Goal: Navigation & Orientation: Find specific page/section

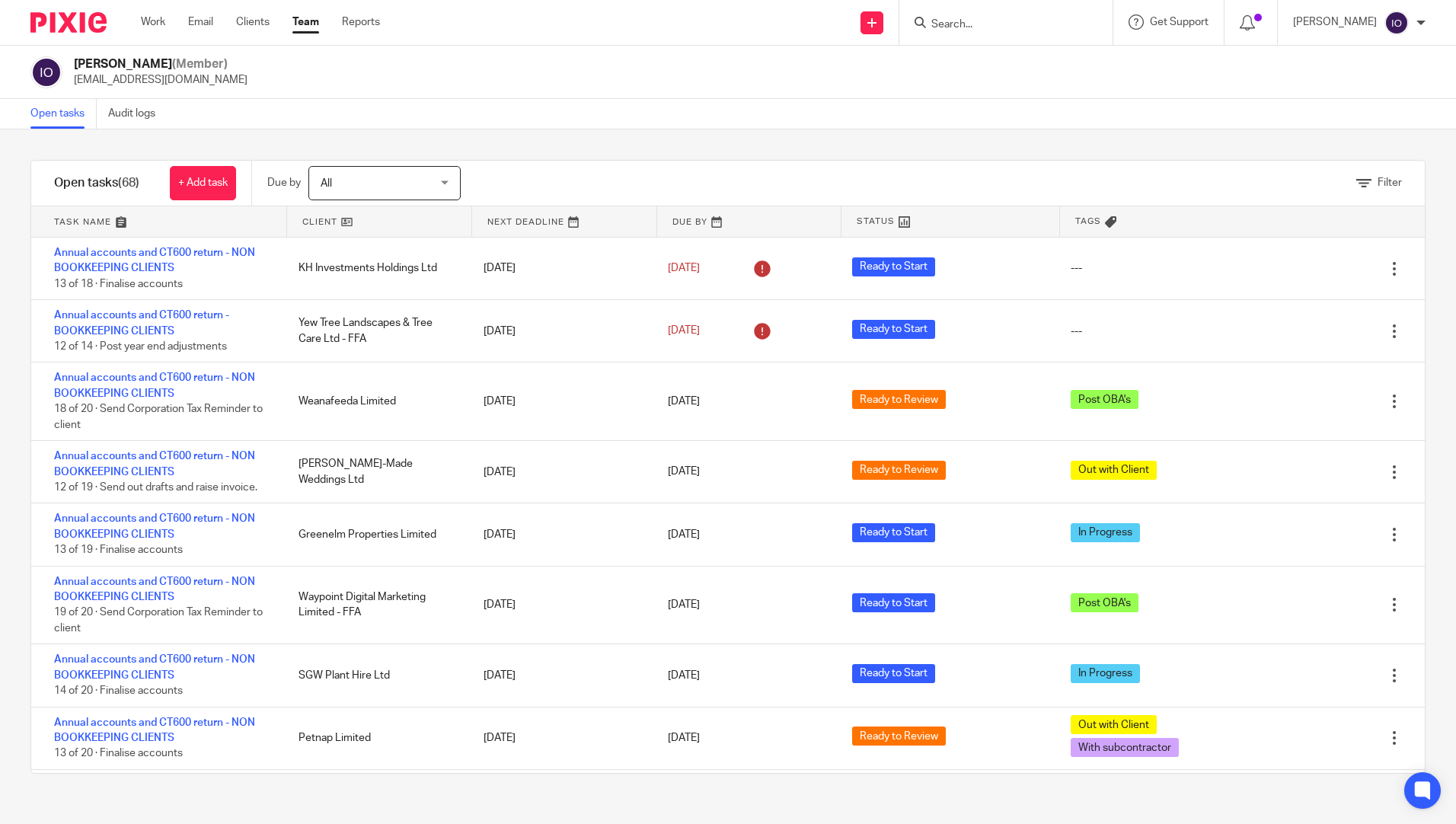
click at [316, 19] on link "Team" at bounding box center [305, 22] width 27 height 15
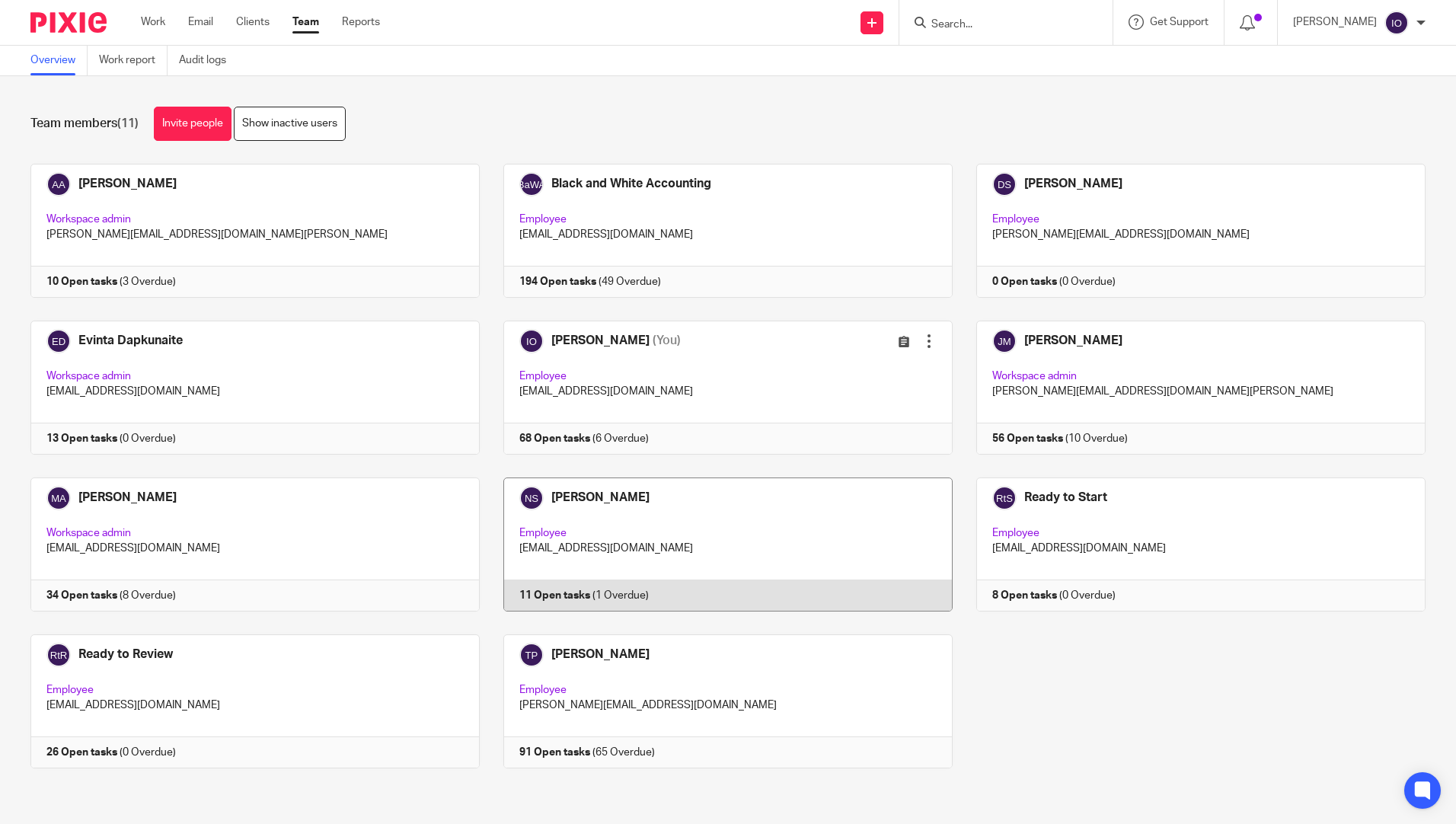
click at [629, 500] on link at bounding box center [716, 544] width 473 height 134
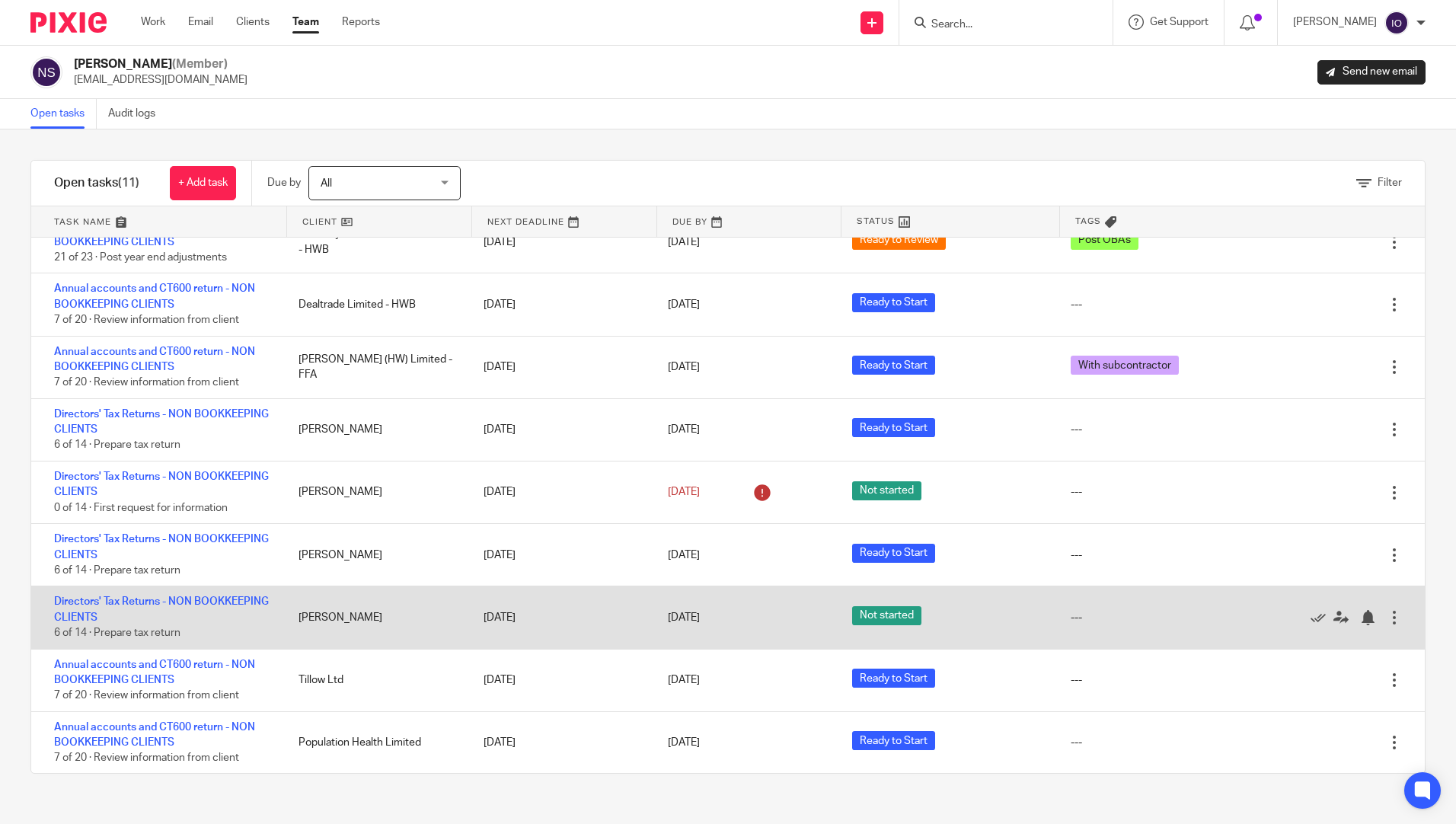
scroll to position [168, 0]
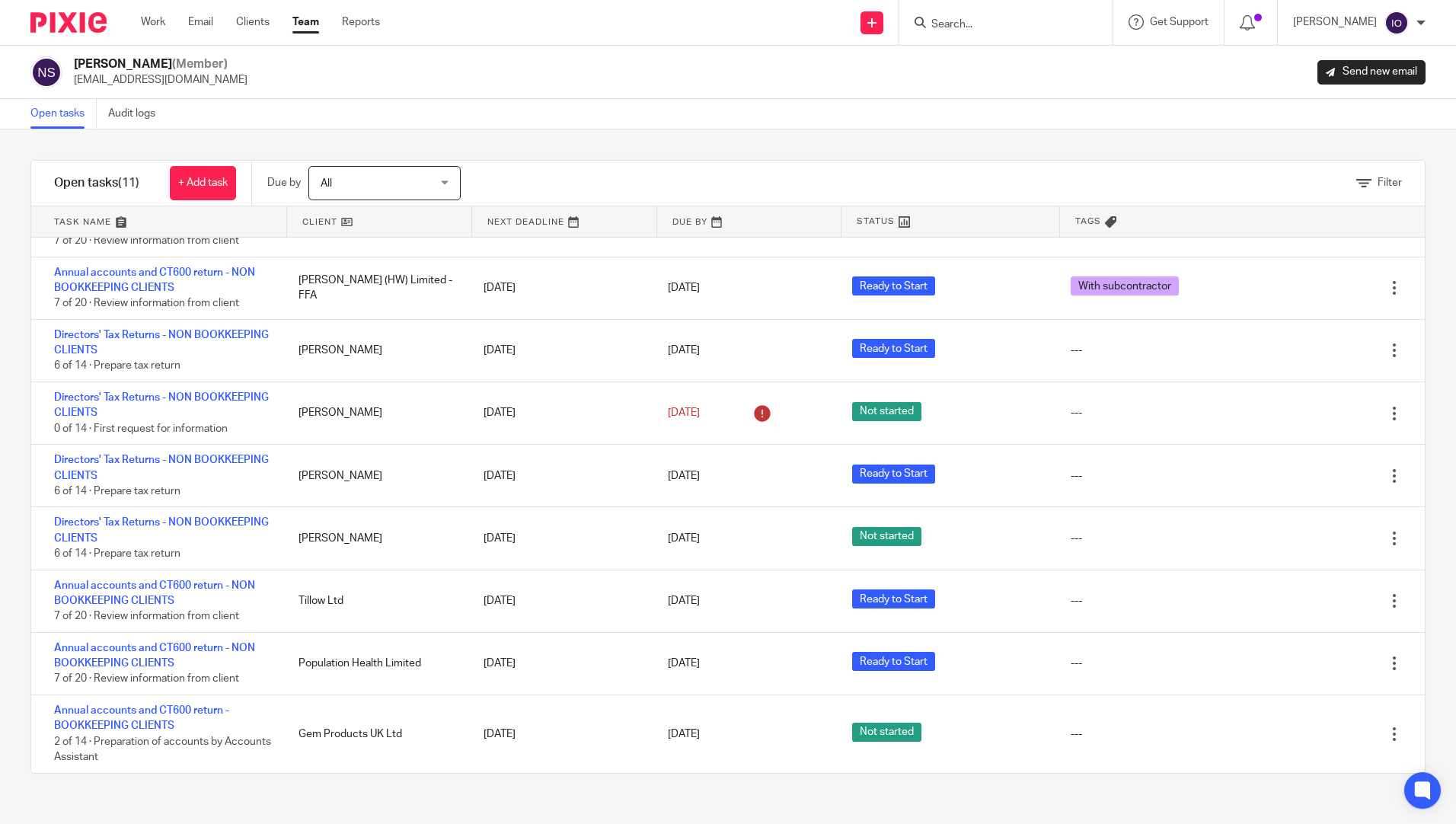
click at [304, 17] on link "Team" at bounding box center [305, 22] width 27 height 15
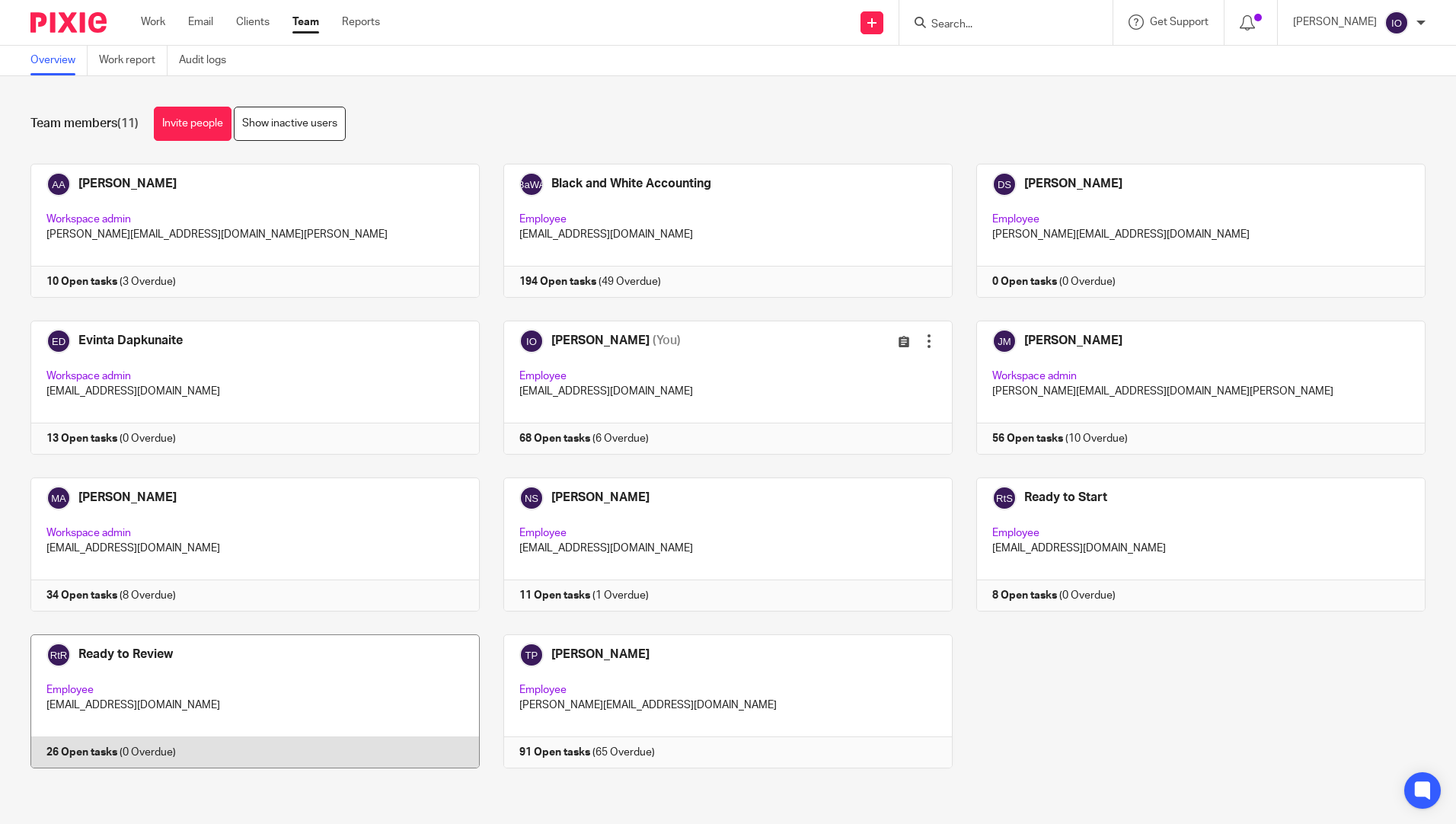
click at [149, 649] on link at bounding box center [243, 701] width 473 height 134
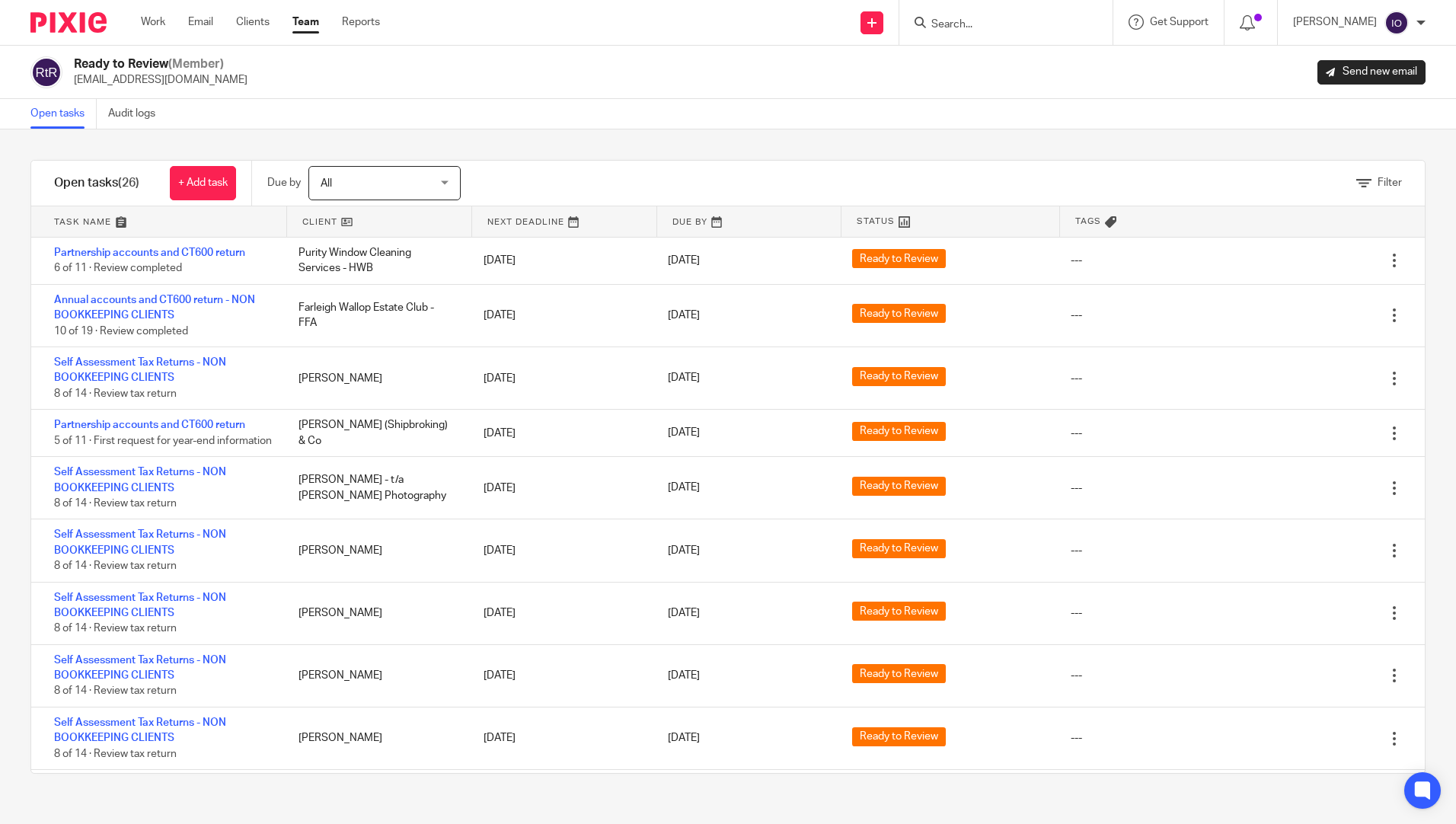
click at [309, 20] on link "Team" at bounding box center [305, 22] width 27 height 15
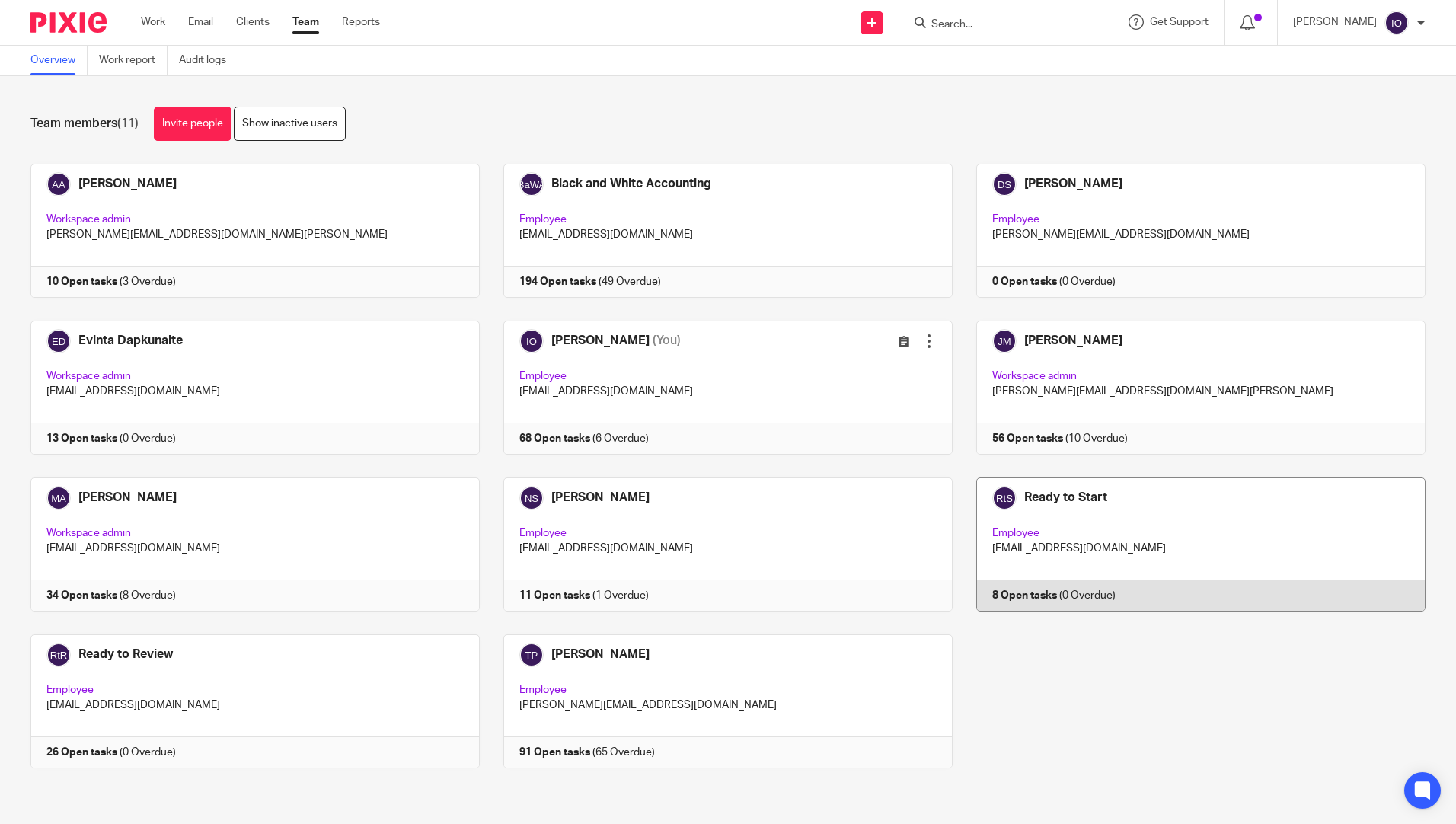
click at [1023, 490] on link at bounding box center [1189, 544] width 473 height 134
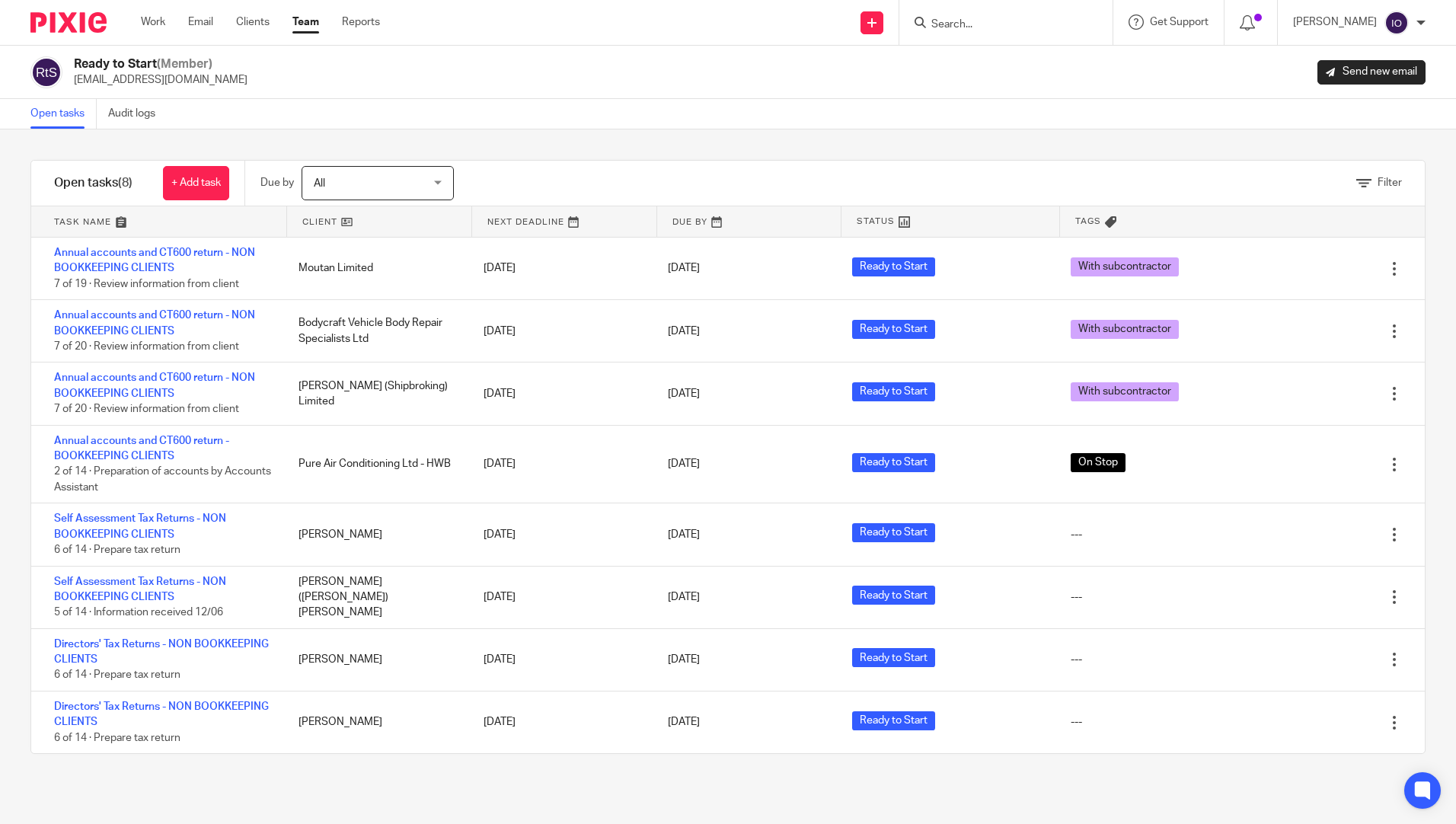
click at [987, 27] on input "Search" at bounding box center [998, 25] width 137 height 14
click at [322, 20] on ul "Work Email Clients Team Reports" at bounding box center [272, 22] width 262 height 15
drag, startPoint x: 289, startPoint y: 55, endPoint x: 290, endPoint y: 42, distance: 13.0
click at [289, 47] on div "Ready to Start (Member) team@blackandwhiteaccounting.co.uk Send new email" at bounding box center [728, 72] width 1456 height 53
click at [300, 24] on link "Team" at bounding box center [305, 22] width 27 height 15
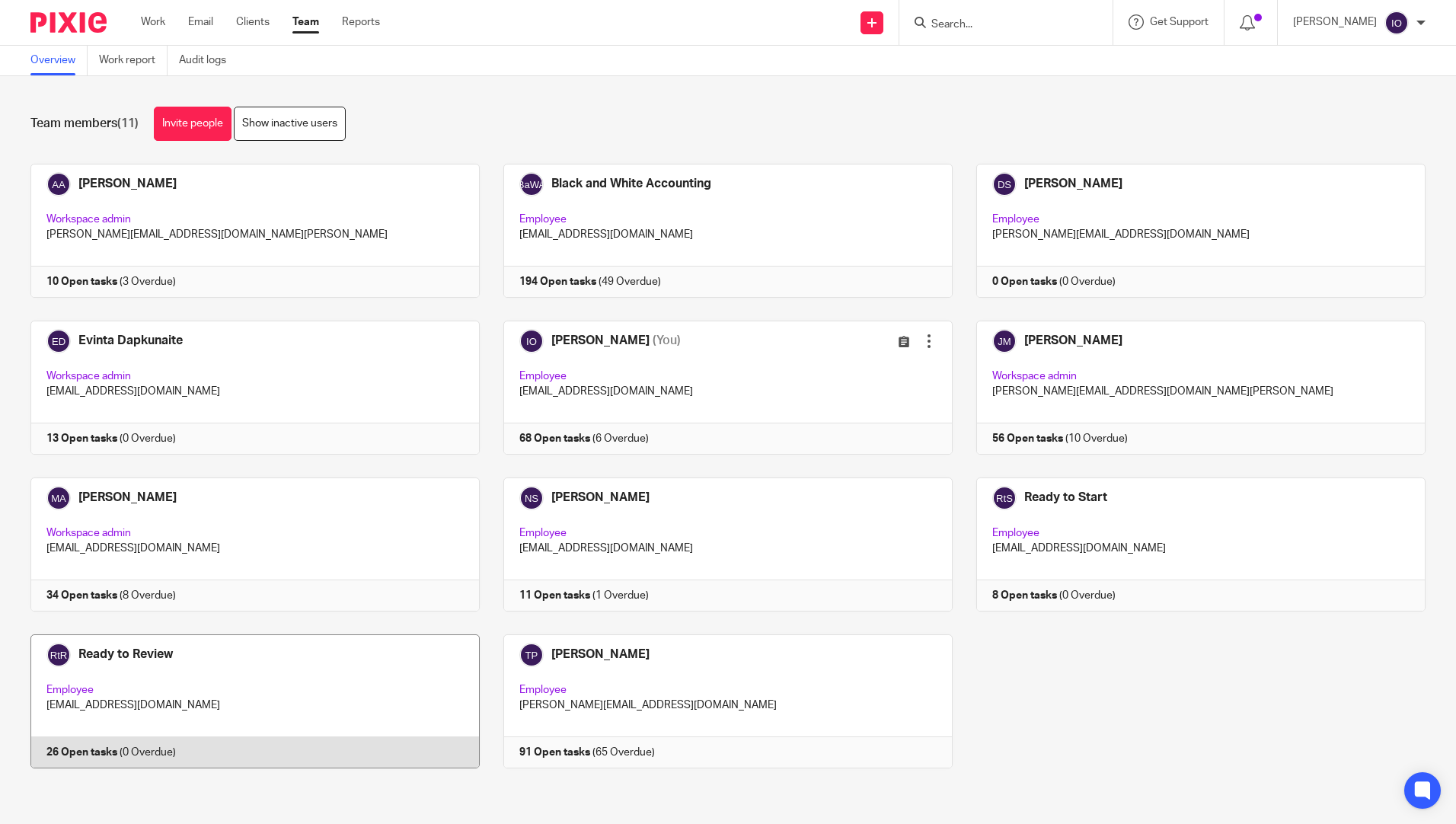
click at [127, 657] on link at bounding box center [243, 701] width 473 height 134
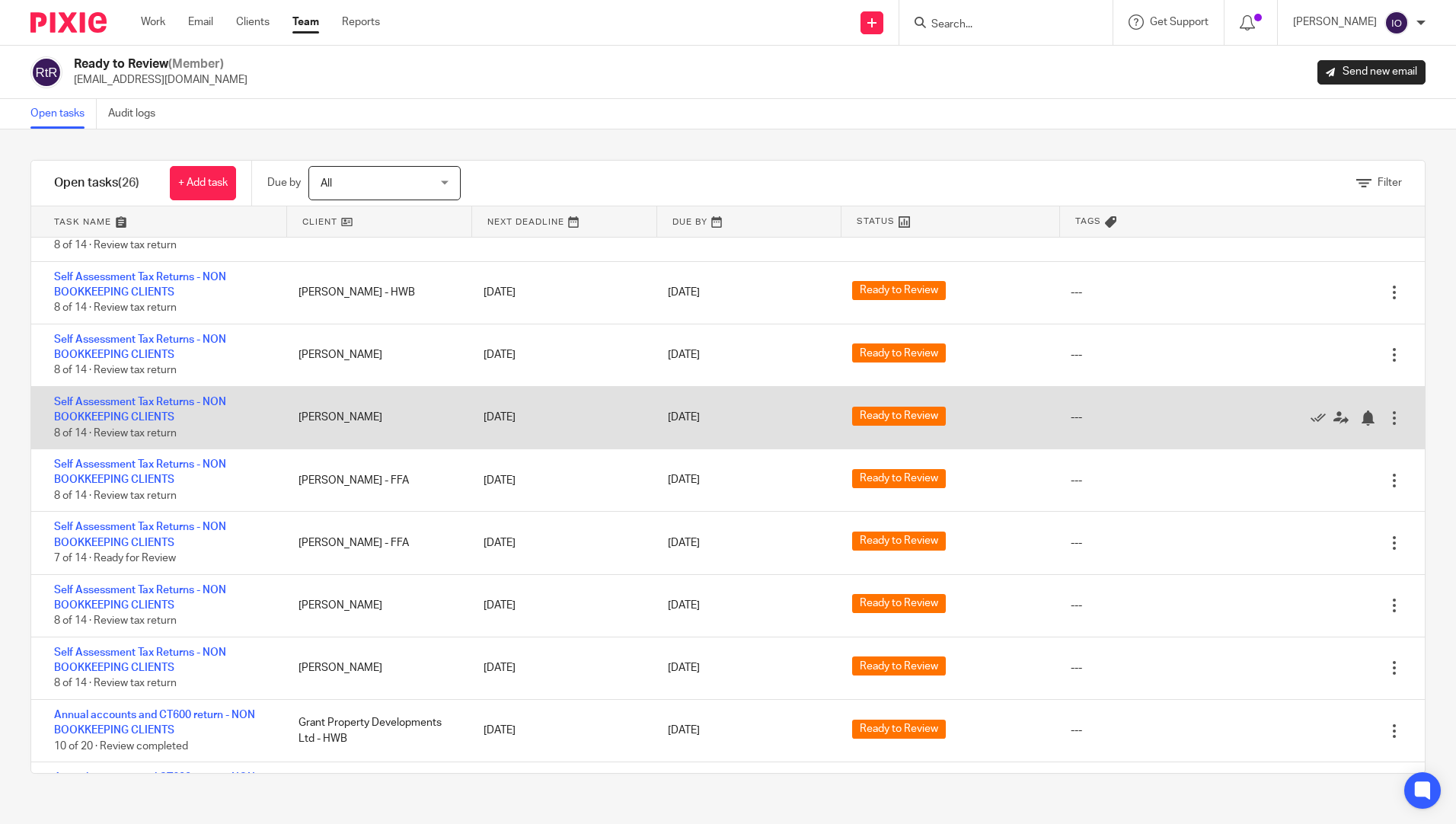
scroll to position [1060, 0]
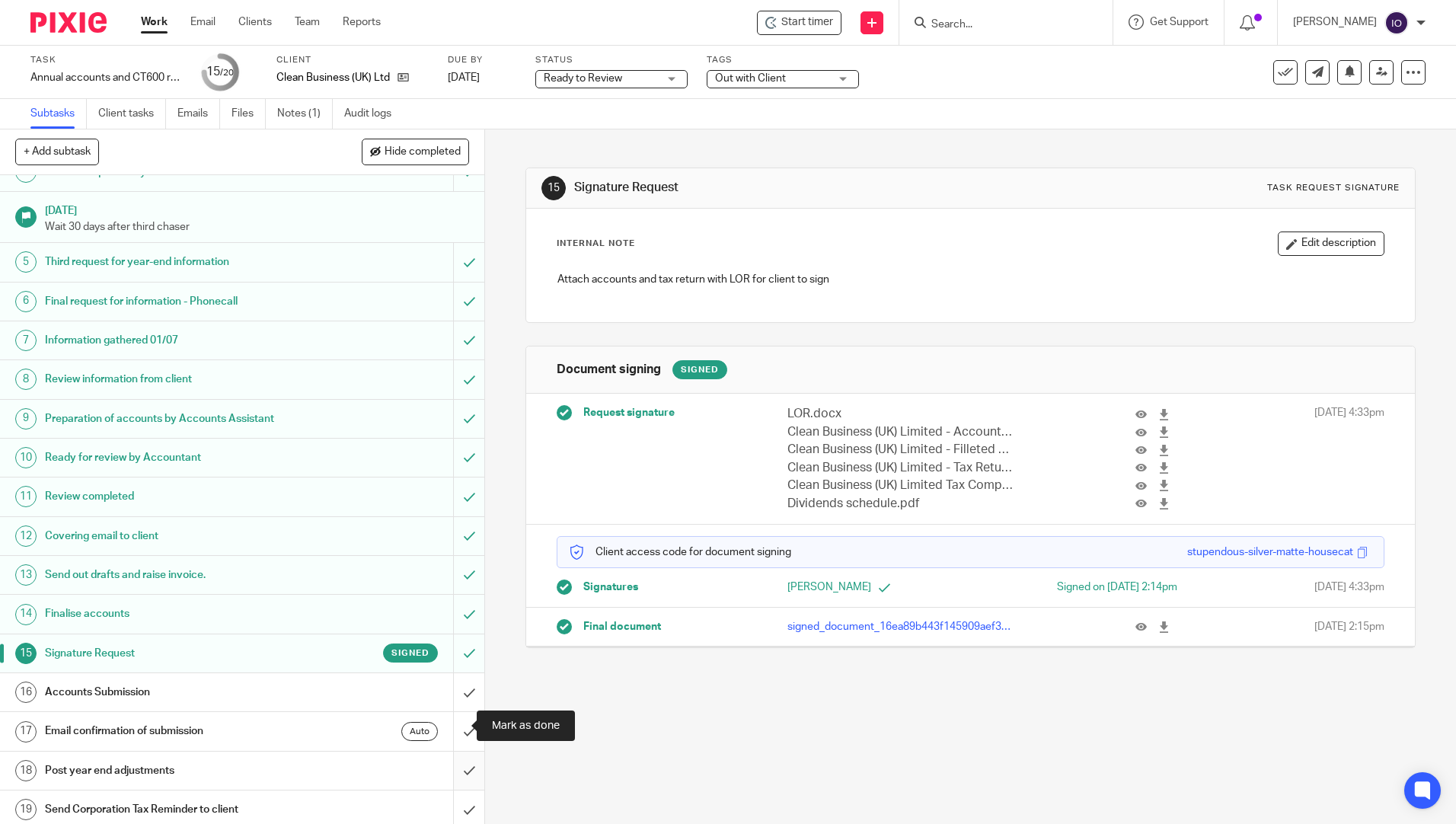
scroll to position [157, 0]
